Goal: Information Seeking & Learning: Learn about a topic

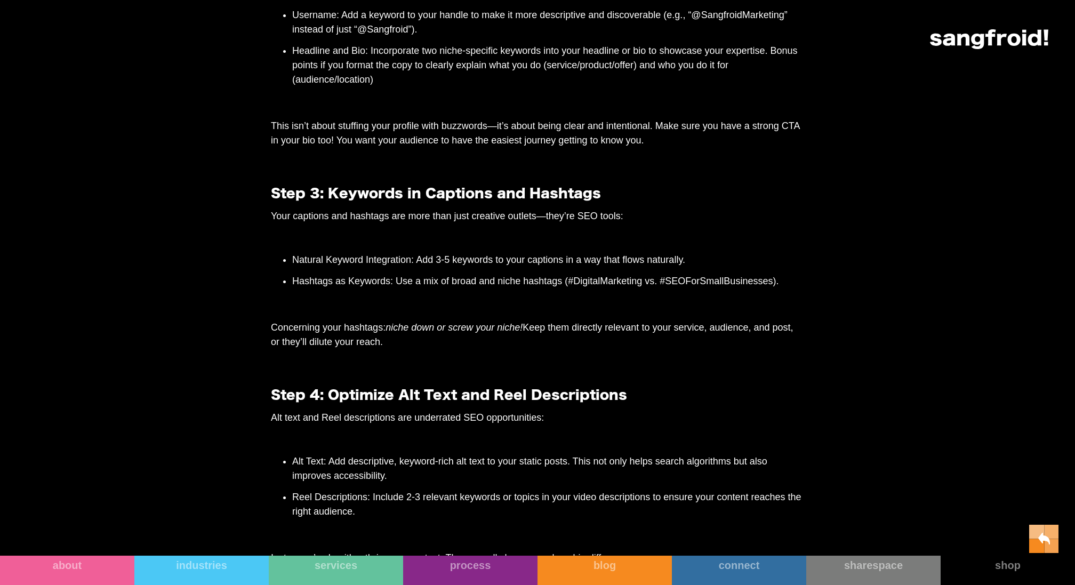
scroll to position [1470, 0]
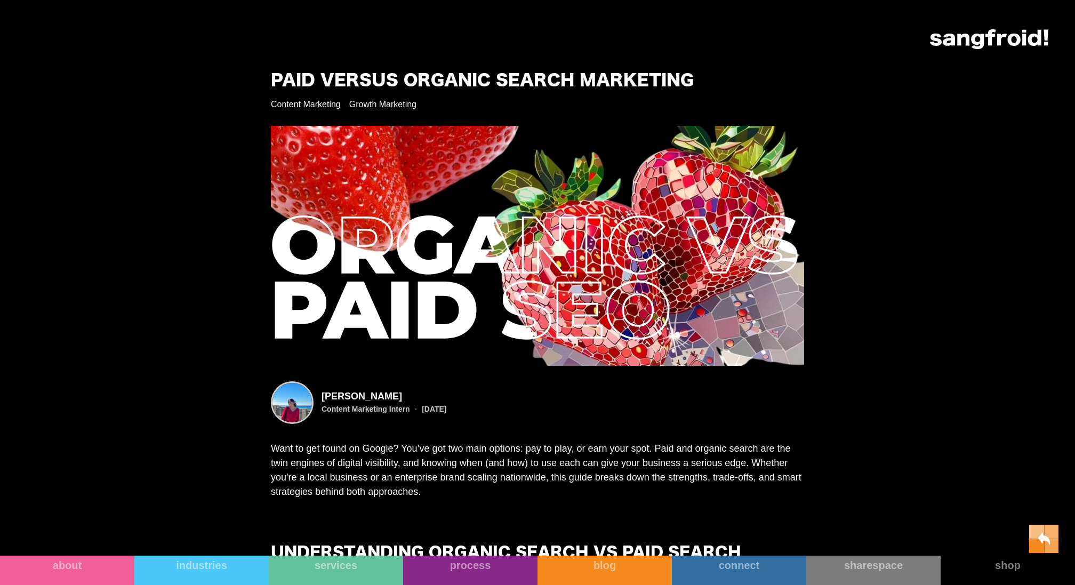
click at [280, 45] on div "Your Cart Subtotal Pay with browser. Continue to Checkout No items found. Produ…" at bounding box center [537, 39] width 1021 height 20
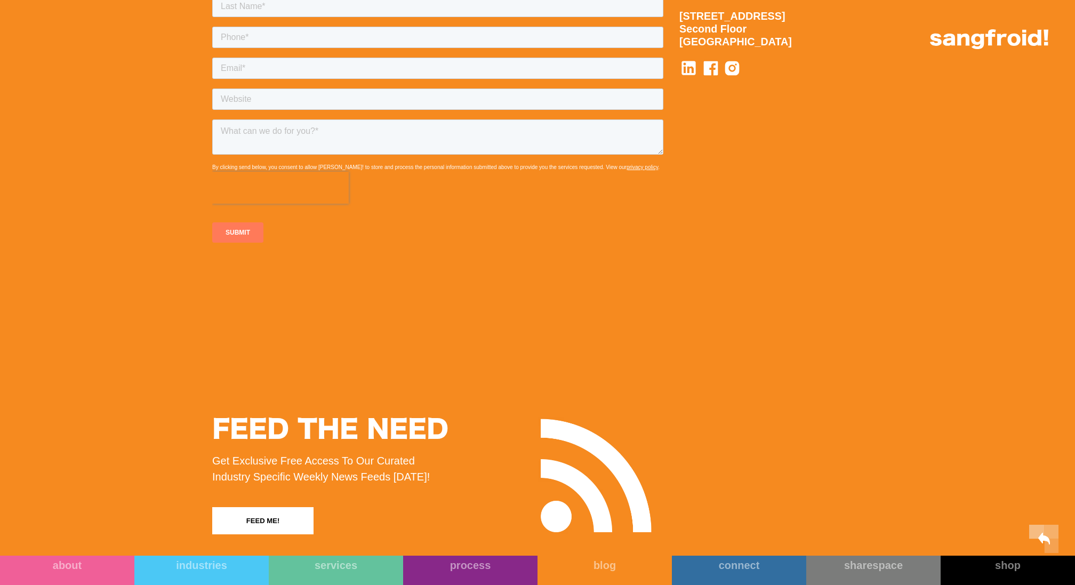
scroll to position [5379, 0]
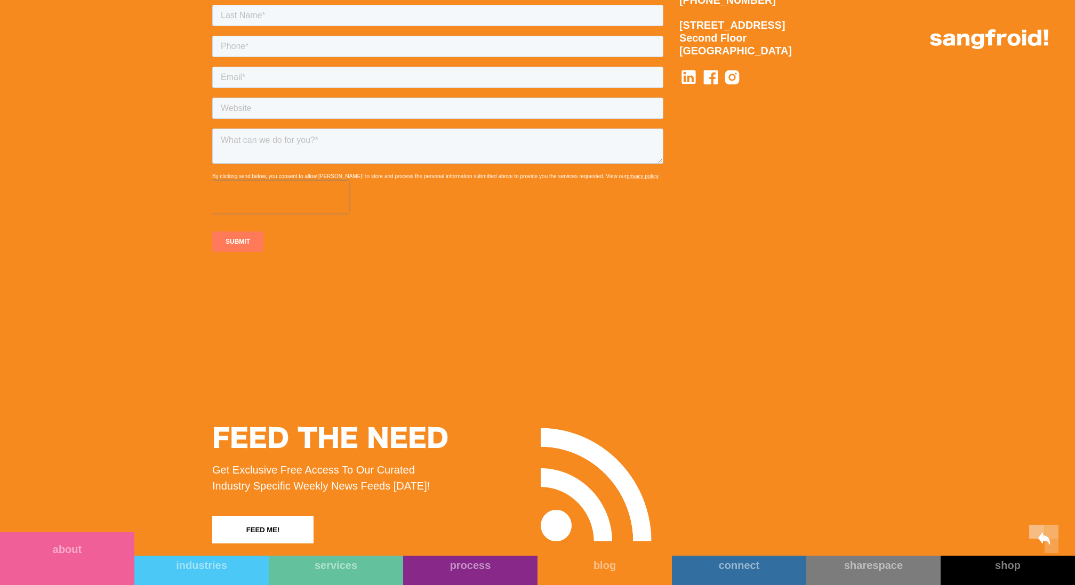
click at [65, 556] on link "about" at bounding box center [67, 558] width 134 height 53
